Goal: Navigation & Orientation: Find specific page/section

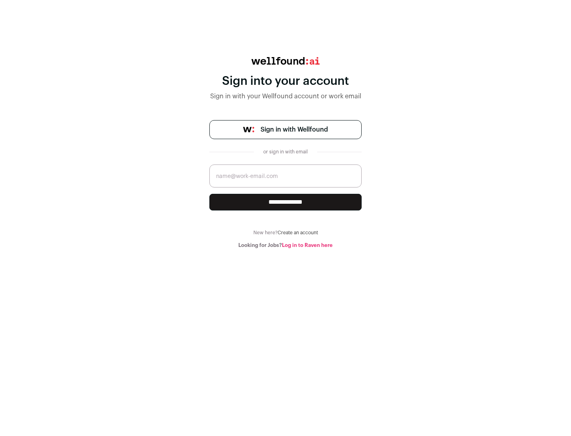
click at [294, 130] on span "Sign in with Wellfound" at bounding box center [293, 130] width 67 height 10
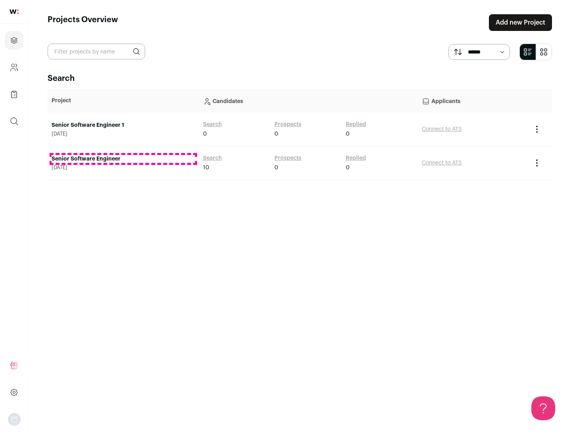
click at [123, 159] on link "Senior Software Engineer" at bounding box center [123, 159] width 143 height 8
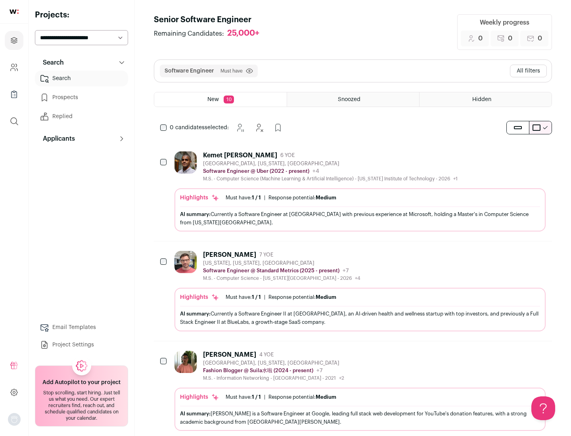
click at [353, 191] on div "Highlights Must have: 1 / 1 How many must haves have been fulfilled? | Response…" at bounding box center [359, 209] width 371 height 43
